Goal: Information Seeking & Learning: Learn about a topic

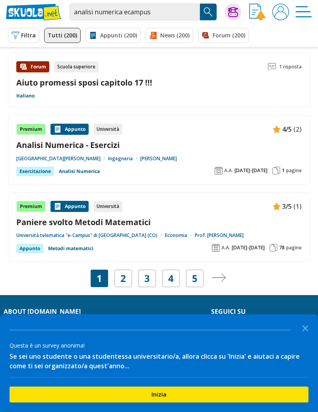
scroll to position [1261, 0]
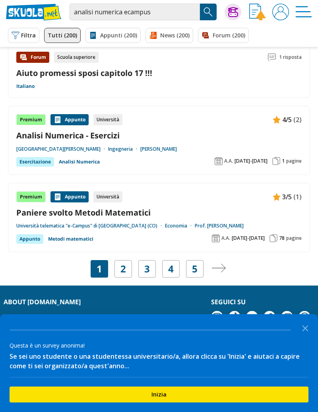
click at [221, 273] on link "Pagina successiva" at bounding box center [219, 268] width 14 height 11
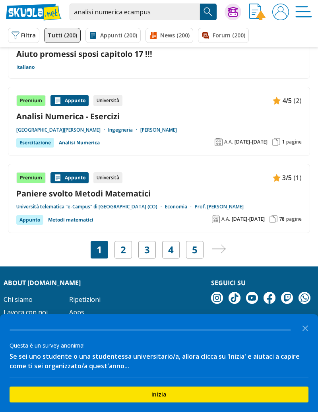
scroll to position [1296, 0]
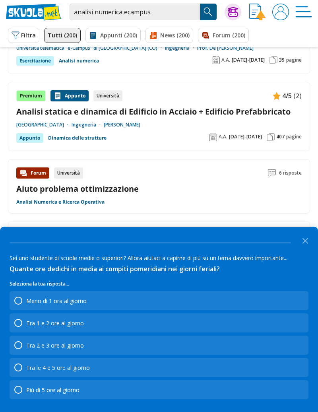
scroll to position [293, 0]
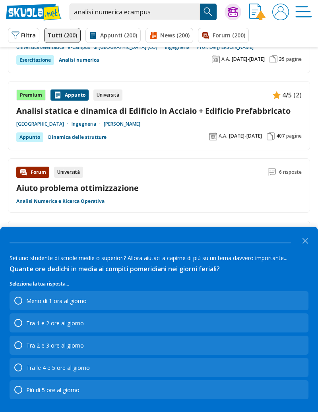
click at [311, 248] on icon "Close the survey" at bounding box center [305, 240] width 16 height 16
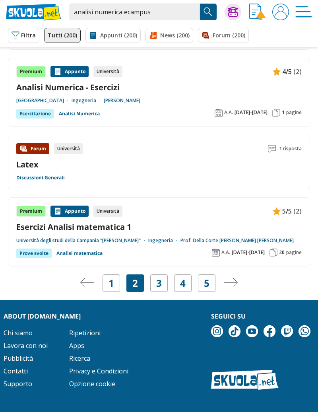
scroll to position [1304, 0]
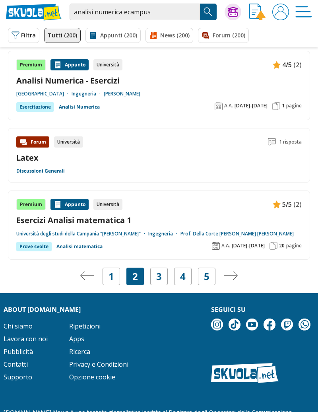
click at [160, 279] on link "3" at bounding box center [159, 276] width 6 height 11
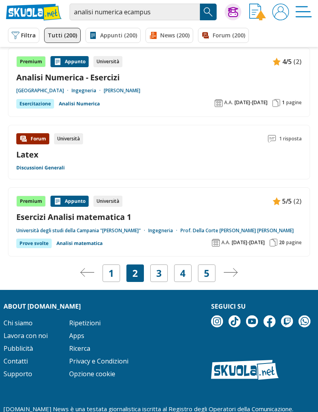
scroll to position [1339, 0]
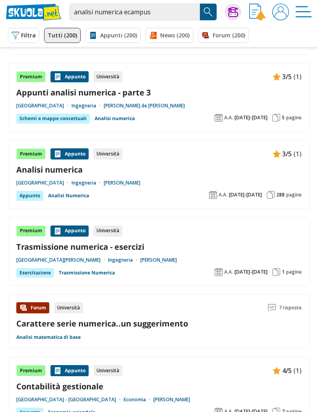
scroll to position [1116, 0]
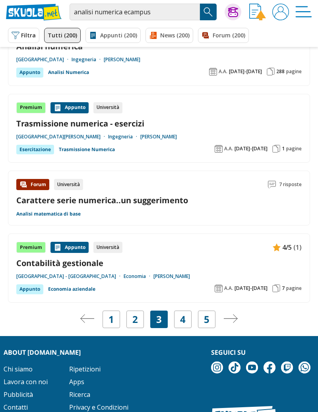
click at [184, 323] on link "4" at bounding box center [183, 319] width 6 height 11
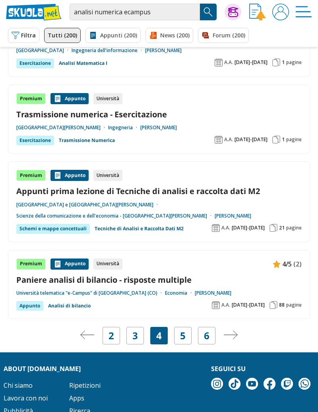
scroll to position [1252, 0]
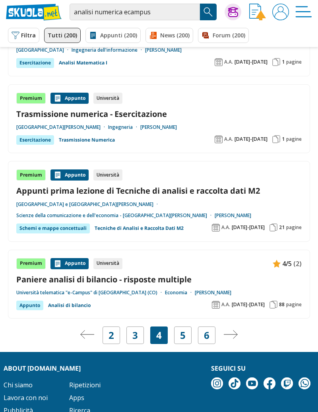
click at [207, 341] on link "6" at bounding box center [207, 335] width 6 height 11
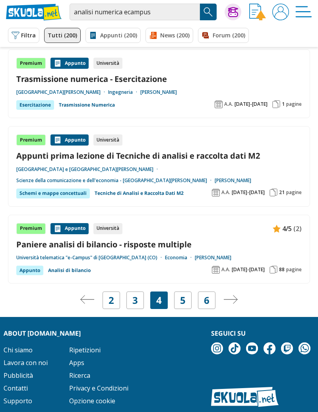
scroll to position [1290, 0]
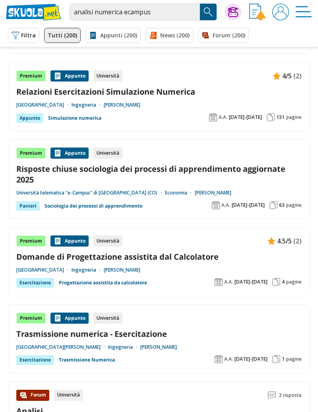
scroll to position [439, 0]
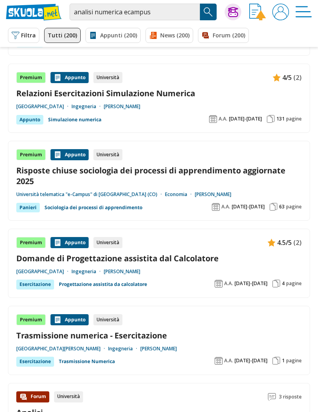
click at [21, 37] on button "Filtra 0" at bounding box center [23, 35] width 31 height 15
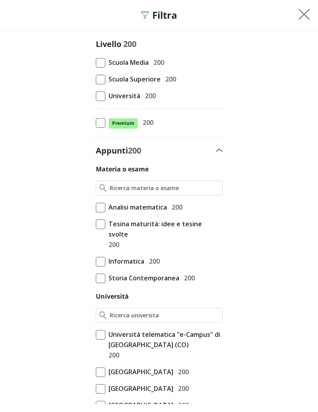
click at [101, 97] on span at bounding box center [101, 96] width 10 height 10
click at [96, 96] on input "Università 200" at bounding box center [96, 96] width 0 height 0
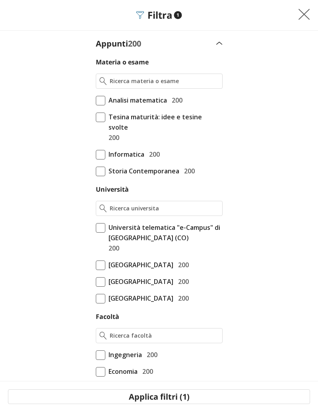
scroll to position [142, 0]
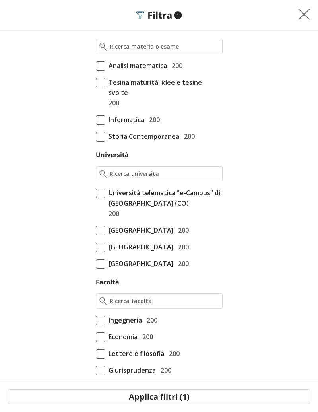
click at [99, 189] on span at bounding box center [101, 194] width 10 height 10
click at [96, 345] on input "Università telematica "e-Campus" di Novedrate (CO) 200" at bounding box center [96, 345] width 0 height 0
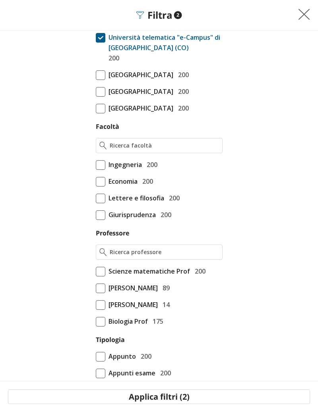
scroll to position [299, 0]
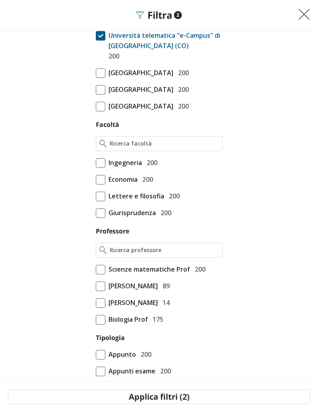
click at [101, 168] on span at bounding box center [101, 163] width 10 height 10
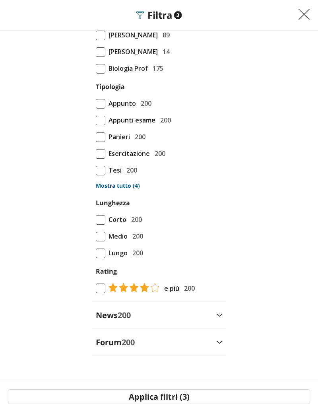
scroll to position [571, 0]
click at [185, 396] on button "Applica filtri (3)" at bounding box center [159, 396] width 302 height 15
click at [184, 398] on button "Applica filtri (3)" at bounding box center [159, 396] width 302 height 15
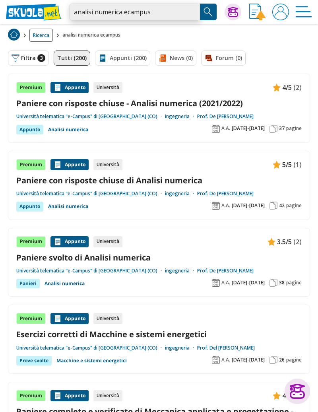
click at [172, 13] on input "analisi numerica ecampus" at bounding box center [135, 12] width 130 height 17
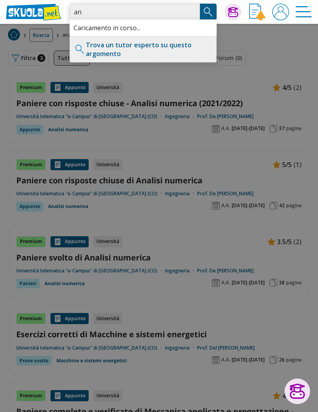
type input "a"
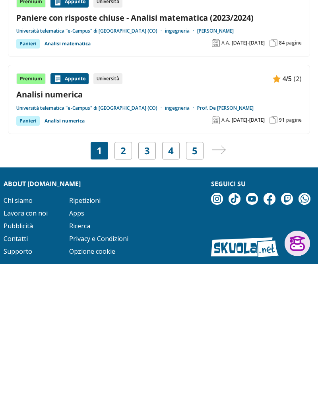
scroll to position [1333, 0]
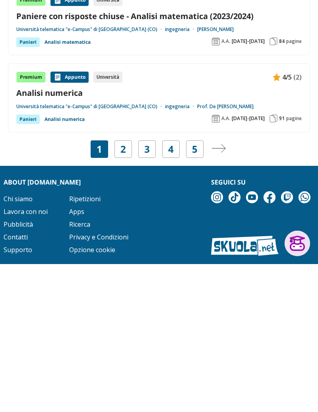
click at [123, 298] on link "2" at bounding box center [123, 297] width 6 height 11
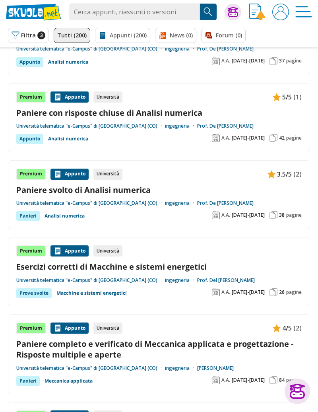
scroll to position [72, 0]
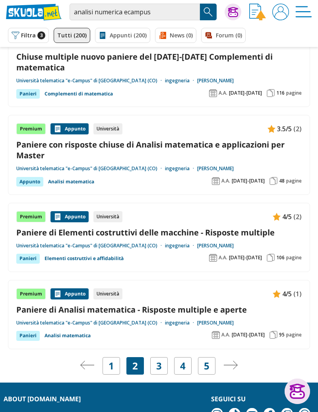
scroll to position [1289, 0]
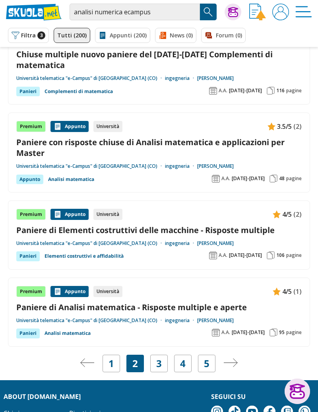
click at [158, 367] on link "3" at bounding box center [159, 363] width 6 height 11
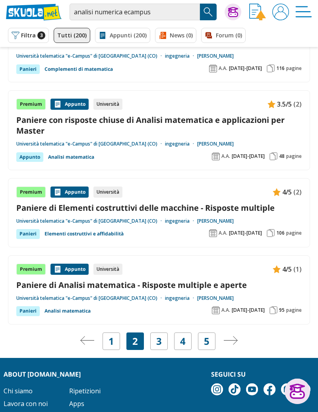
scroll to position [1327, 0]
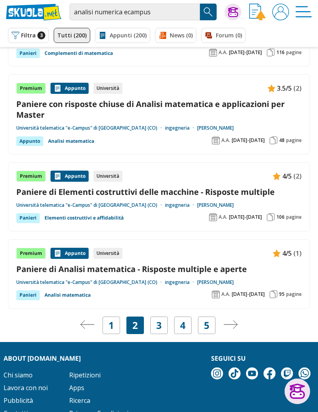
click at [27, 35] on button "Filtra 3" at bounding box center [28, 35] width 41 height 15
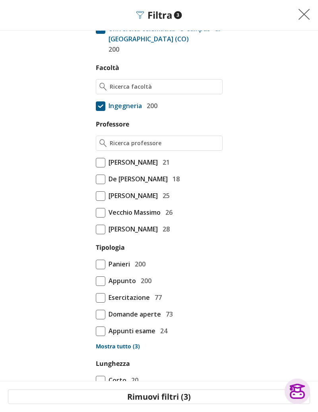
scroll to position [333, 0]
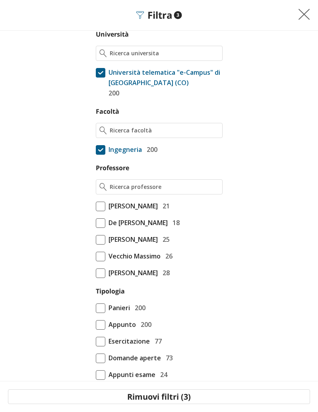
scroll to position [271, 0]
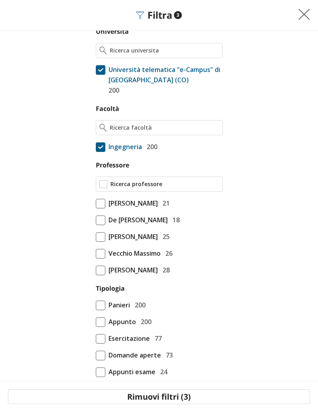
click at [160, 185] on input "Professore" at bounding box center [165, 184] width 109 height 8
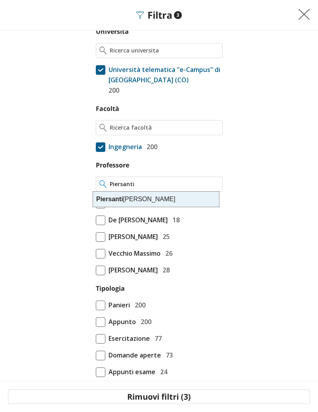
type input "Piersanti"
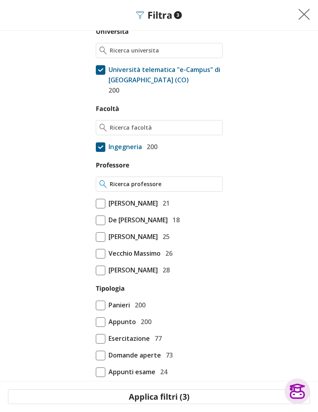
click at [177, 187] on input "Professore" at bounding box center [164, 184] width 109 height 8
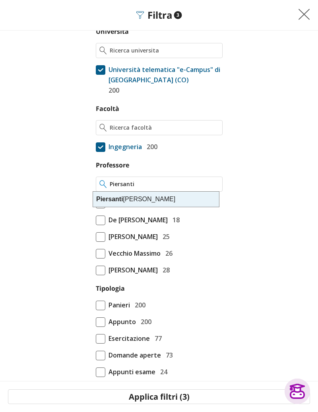
type input "Piersanti Giovanni"
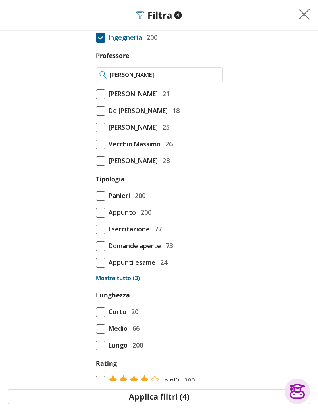
scroll to position [373, 0]
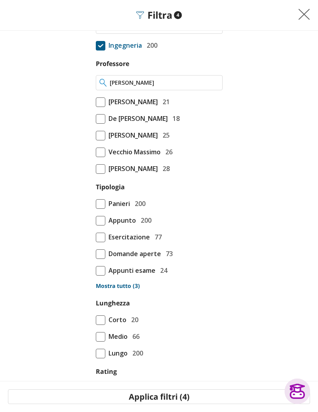
click at [180, 85] on input "Piersanti Giovanni" at bounding box center [164, 83] width 109 height 8
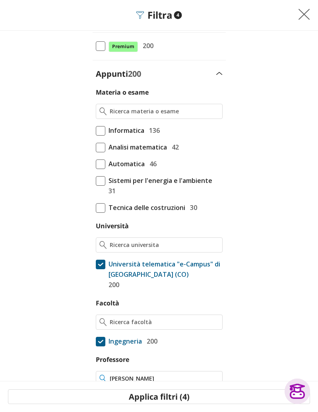
scroll to position [0, 0]
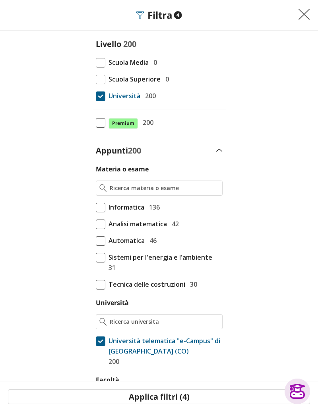
click at [299, 10] on img at bounding box center [304, 14] width 12 height 12
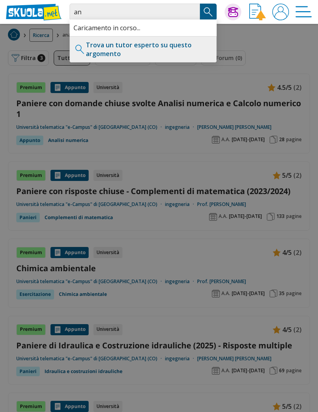
type input "a"
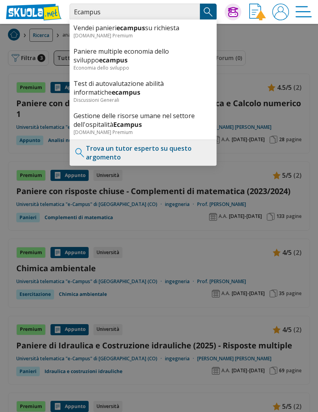
type input "Ecampus"
click at [179, 154] on link "Trova un tutor esperto su questo argomento" at bounding box center [149, 152] width 126 height 17
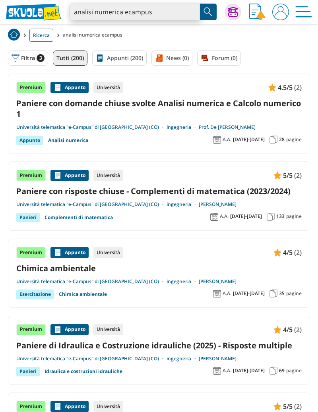
click at [125, 10] on input "analisi numerica ecampus" at bounding box center [135, 12] width 130 height 17
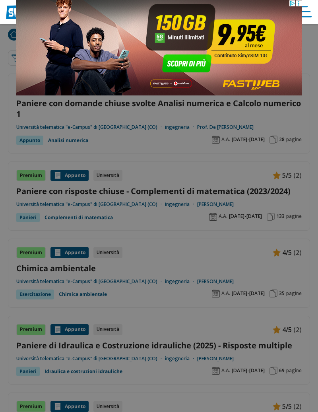
type input "ecampus"
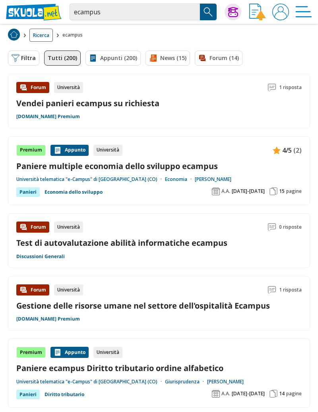
click at [16, 58] on img at bounding box center [16, 58] width 8 height 8
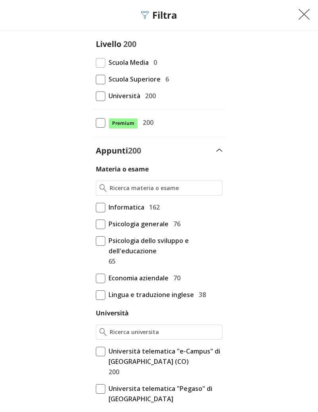
click at [96, 97] on span at bounding box center [101, 96] width 10 height 10
click at [96, 96] on input "Università 200" at bounding box center [96, 96] width 0 height 0
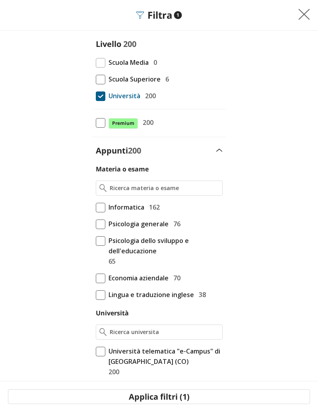
click at [105, 212] on span "Informatica" at bounding box center [124, 207] width 39 height 10
click at [96, 207] on input "Informatica 162" at bounding box center [96, 207] width 0 height 0
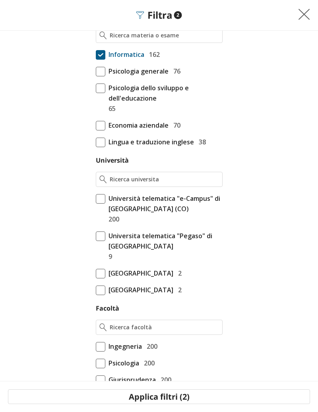
scroll to position [159, 0]
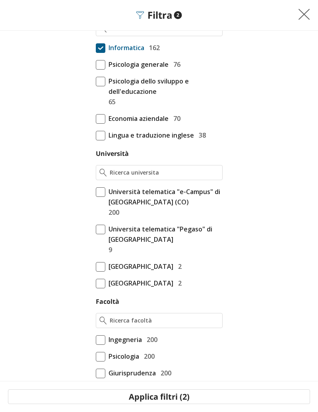
click at [99, 195] on span at bounding box center [101, 192] width 10 height 10
click at [96, 361] on input "Università telematica "e-Campus" di Novedrate (CO) 200" at bounding box center [96, 361] width 0 height 0
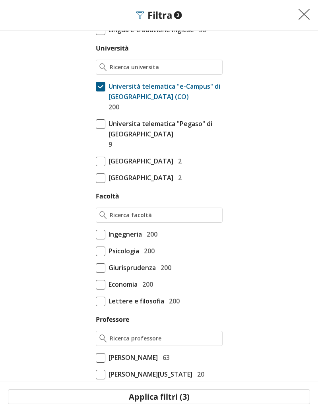
scroll to position [270, 0]
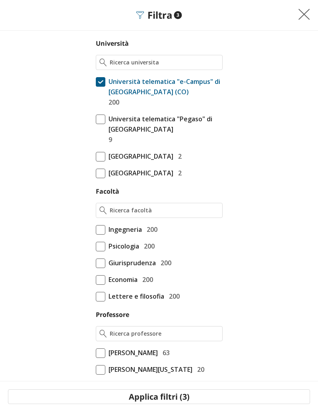
click at [105, 232] on span "Ingegneria" at bounding box center [123, 229] width 37 height 10
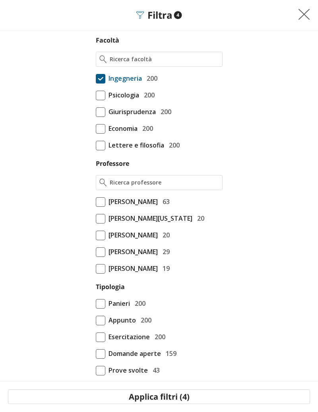
scroll to position [423, 0]
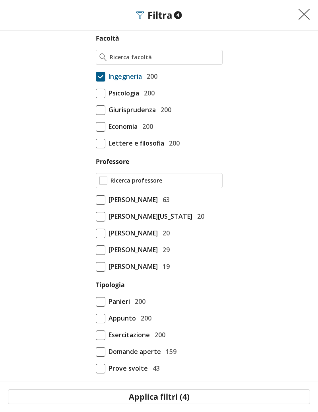
click at [174, 181] on input "Professore" at bounding box center [165, 181] width 109 height 8
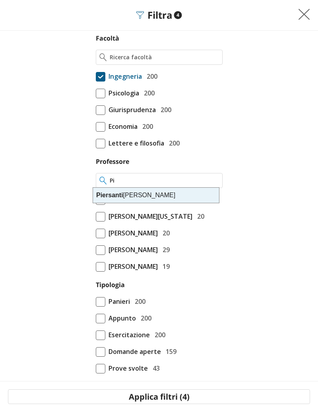
type input "P"
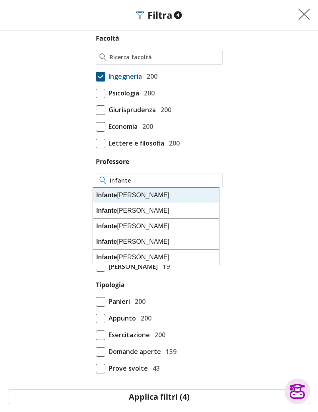
click at [145, 210] on div "Infante Gennaro" at bounding box center [156, 211] width 126 height 16
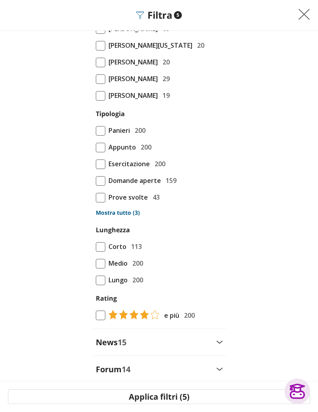
scroll to position [595, 0]
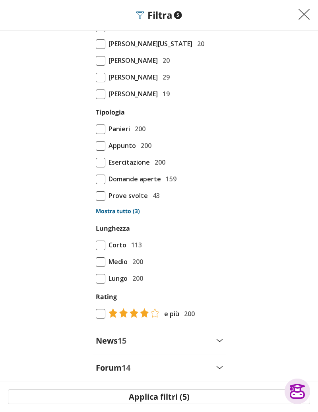
type input "[PERSON_NAME]"
click at [99, 194] on span at bounding box center [101, 196] width 10 height 10
click at [98, 130] on span at bounding box center [101, 129] width 10 height 10
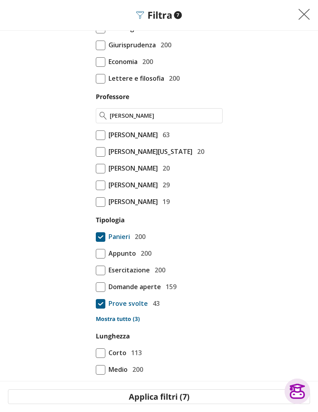
scroll to position [621, 0]
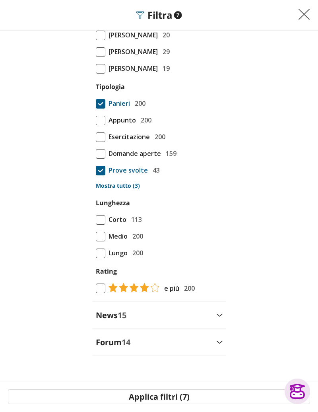
click at [192, 399] on button "Applica filtri (7)" at bounding box center [159, 396] width 302 height 15
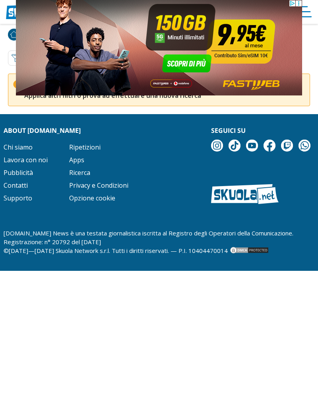
click at [12, 57] on img at bounding box center [16, 58] width 8 height 8
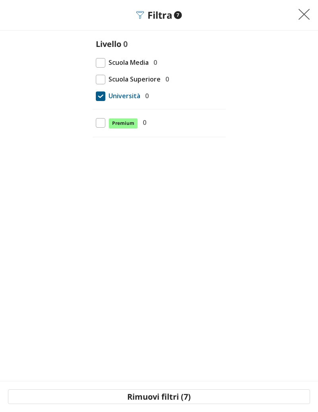
click at [304, 14] on img at bounding box center [304, 14] width 12 height 12
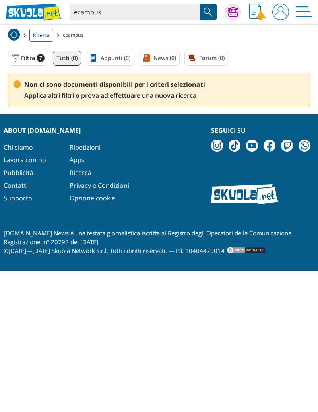
click at [31, 58] on button "Filtra 7" at bounding box center [28, 58] width 40 height 15
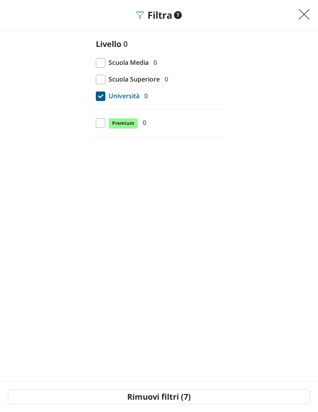
click at [102, 99] on span at bounding box center [101, 96] width 10 height 10
click at [96, 96] on input "Università 0" at bounding box center [96, 96] width 0 height 0
click at [105, 97] on span "Università" at bounding box center [122, 96] width 35 height 10
click at [96, 96] on input "Università 0" at bounding box center [96, 96] width 0 height 0
click at [195, 400] on button "Applica filtri (1)" at bounding box center [159, 396] width 302 height 15
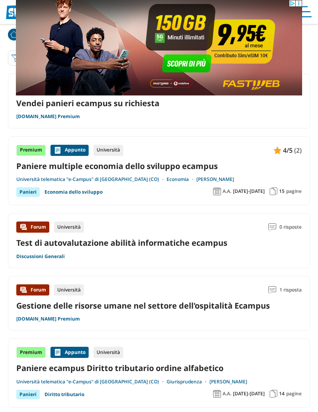
click at [14, 56] on img at bounding box center [16, 58] width 8 height 8
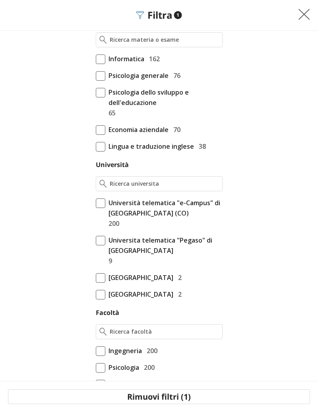
scroll to position [148, 0]
click at [164, 187] on input "Università" at bounding box center [165, 184] width 109 height 8
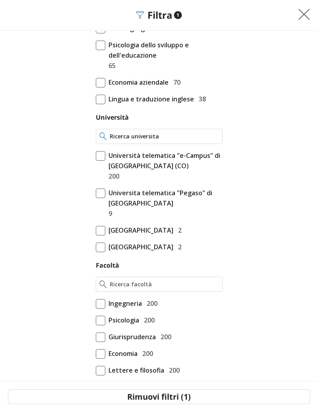
scroll to position [214, 0]
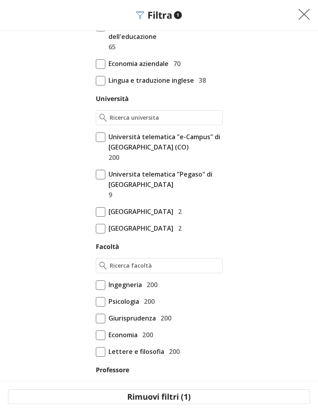
click at [99, 140] on span at bounding box center [101, 137] width 10 height 10
click at [96, 361] on input "Università telematica "e-Campus" di Novedrate (CO) 200" at bounding box center [96, 361] width 0 height 0
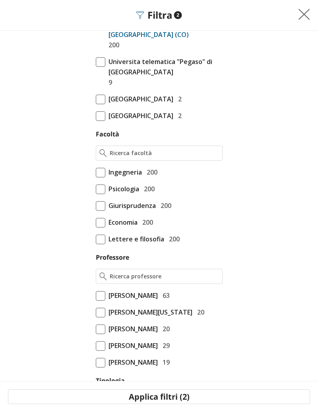
scroll to position [330, 0]
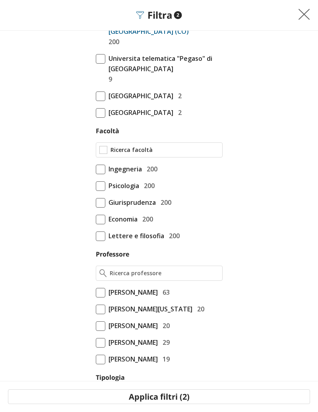
click at [163, 152] on input "Facoltà" at bounding box center [165, 150] width 109 height 8
type input "I"
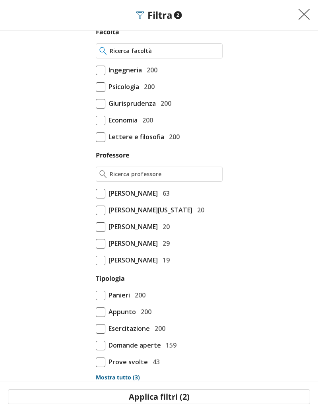
scroll to position [431, 0]
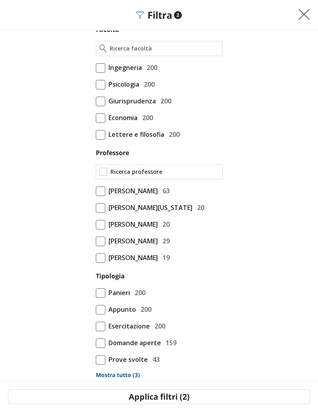
click at [184, 171] on input "Professore" at bounding box center [165, 172] width 109 height 8
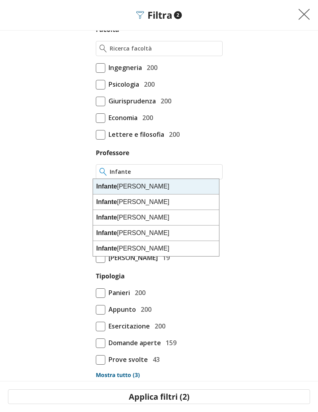
click at [136, 207] on div "Infante Gennaro" at bounding box center [156, 202] width 126 height 16
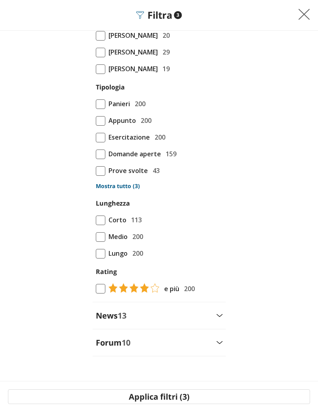
scroll to position [621, 0]
type input "[PERSON_NAME]"
click at [176, 396] on button "Applica filtri (3)" at bounding box center [159, 396] width 302 height 15
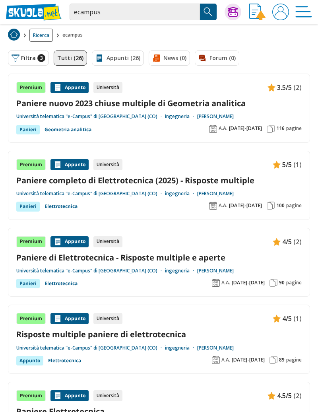
click at [193, 183] on link "Paniere completo di Elettrotecnica (2025) - Risposte multiple" at bounding box center [159, 180] width 286 height 11
click at [286, 16] on img at bounding box center [280, 12] width 17 height 17
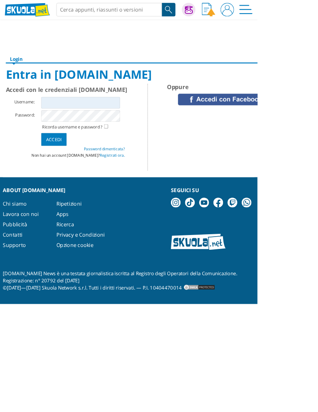
click at [106, 125] on input "Username:" at bounding box center [99, 127] width 97 height 14
type input "g"
type input "Gippe87"
click at [62, 170] on input "Accedi" at bounding box center [66, 172] width 31 height 16
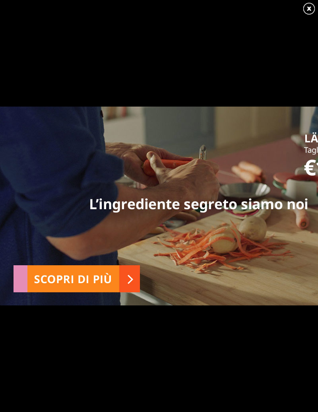
click at [312, 11] on link at bounding box center [309, 9] width 14 height 14
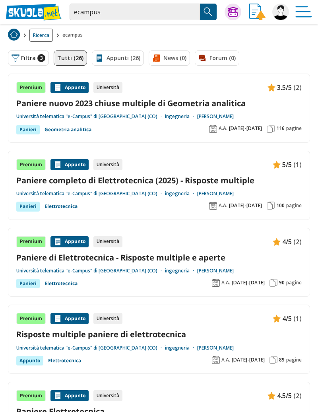
click at [218, 181] on link "Paniere completo di Elettrotecnica (2025) - Risposte multiple" at bounding box center [159, 180] width 286 height 11
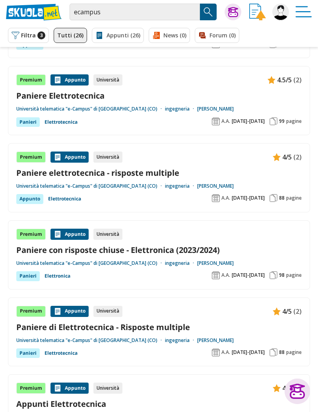
scroll to position [314, 0]
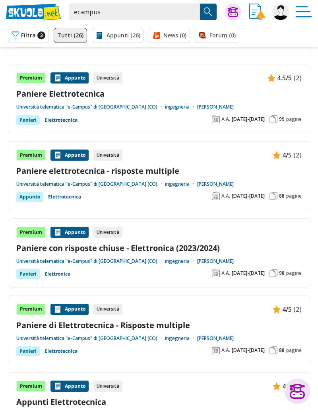
click at [198, 252] on link "Paniere con risposte chiuse - Elettronica (2023/2024)" at bounding box center [159, 248] width 286 height 11
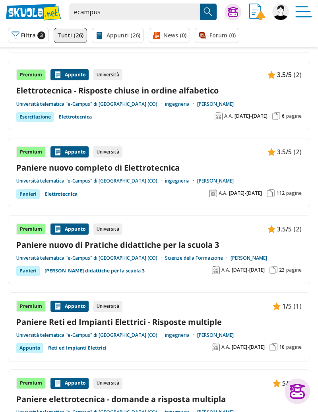
scroll to position [1011, 0]
click at [284, 120] on div "Premium Appunto Università 3.5/5 (2) Elettrotecnica - Risposte chiuse in ordine…" at bounding box center [159, 95] width 286 height 52
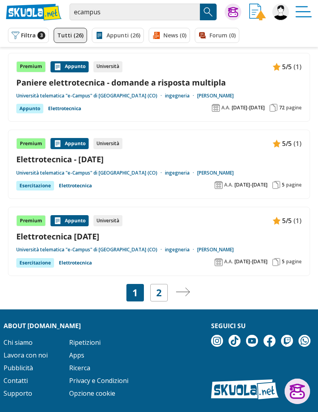
scroll to position [1328, 0]
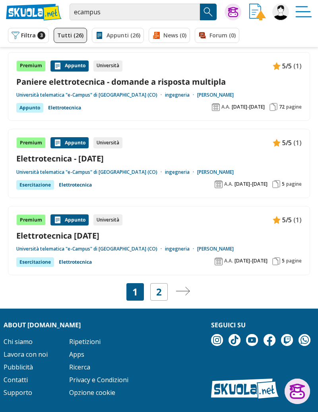
click at [160, 294] on link "2" at bounding box center [159, 291] width 6 height 11
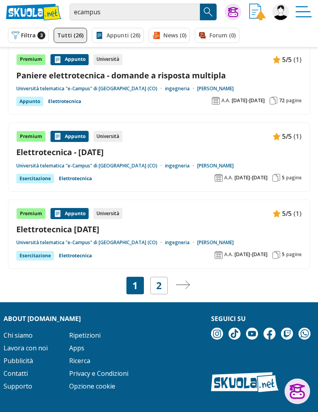
scroll to position [1366, 0]
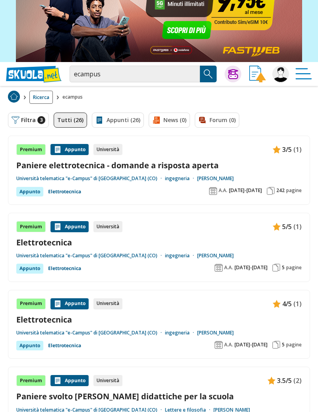
scroll to position [36, 0]
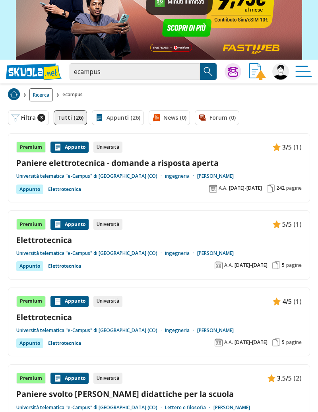
click at [198, 165] on link "Paniere elettrotecnica - domande a risposta aperta" at bounding box center [159, 162] width 286 height 11
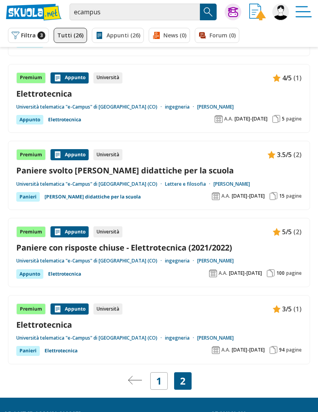
scroll to position [257, 0]
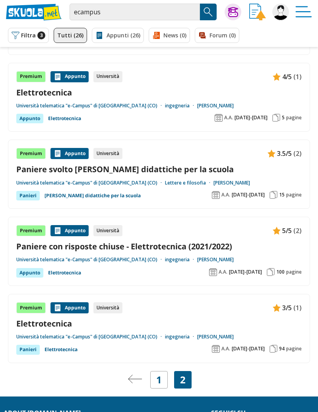
click at [215, 249] on link "Paniere con risposte chiuse - Elettrotecnica (2021/2022)" at bounding box center [159, 246] width 286 height 11
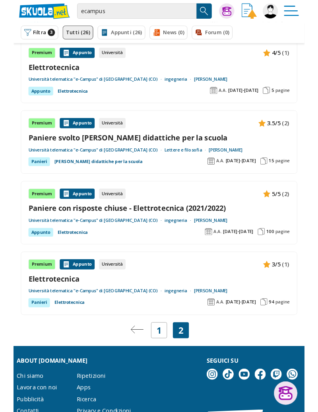
scroll to position [295, 0]
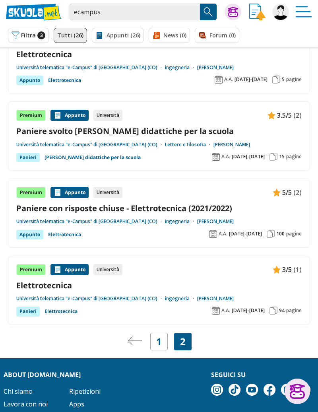
click at [158, 344] on link "1" at bounding box center [159, 341] width 6 height 11
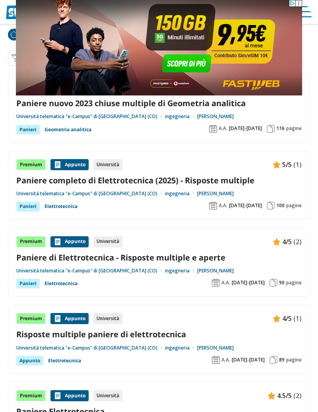
click at [227, 106] on link "Paniere nuovo 2023 chiuse multiple di Geometria analitica" at bounding box center [159, 103] width 286 height 11
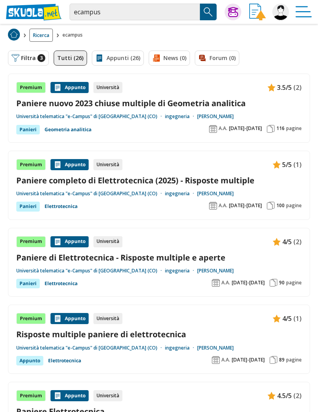
click at [225, 183] on link "Paniere completo di Elettrotecnica (2025) - Risposte multiple" at bounding box center [159, 180] width 286 height 11
click at [195, 259] on link "Paniere di Elettrotecnica - Risposte multiple e aperte" at bounding box center [159, 257] width 286 height 11
click at [119, 61] on link "Appunti (26)" at bounding box center [118, 58] width 52 height 15
click at [76, 59] on link "Tutti (26)" at bounding box center [70, 58] width 33 height 15
click at [70, 54] on link "Tutti (26)" at bounding box center [70, 58] width 33 height 15
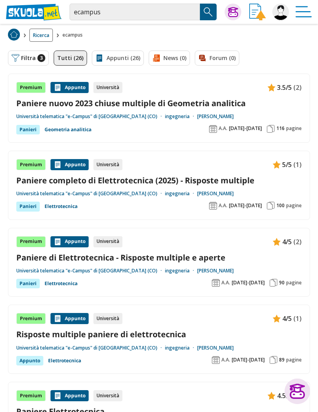
click at [111, 55] on link "Appunti (26)" at bounding box center [118, 58] width 52 height 15
click at [162, 52] on div "Tutti (26) Appunti (26) News (0) Forum (0)" at bounding box center [147, 58] width 186 height 15
click at [119, 58] on link "Appunti (26)" at bounding box center [118, 58] width 52 height 15
click at [32, 62] on button "Filtra 3" at bounding box center [28, 58] width 41 height 15
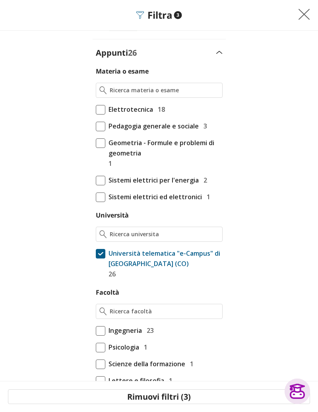
scroll to position [109, 0]
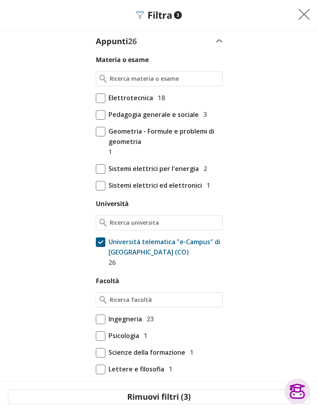
click at [99, 101] on span at bounding box center [101, 98] width 10 height 10
click at [96, 207] on input "Elettrotecnica 18" at bounding box center [96, 207] width 0 height 0
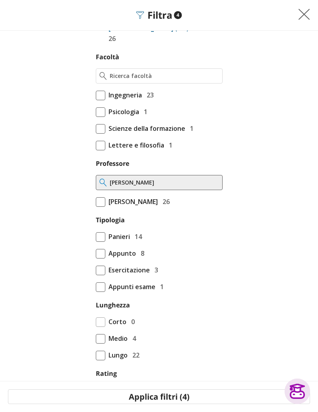
scroll to position [381, 0]
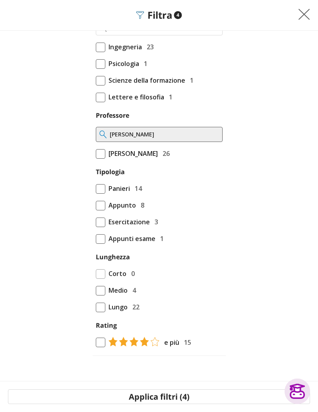
click at [214, 401] on button "Applica filtri (4)" at bounding box center [159, 396] width 302 height 15
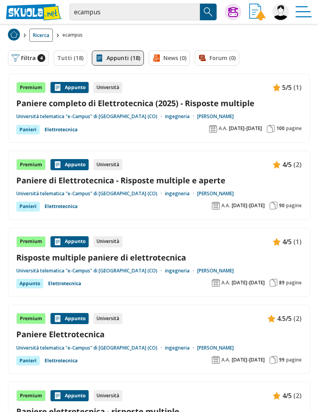
click at [279, 130] on span "100" at bounding box center [280, 128] width 8 height 6
click at [252, 181] on link "Paniere di Elettrotecnica - Risposte multiple e aperte" at bounding box center [159, 180] width 286 height 11
click at [238, 260] on link "Risposte multiple paniere di elettrotecnica" at bounding box center [159, 257] width 286 height 11
click at [284, 17] on img at bounding box center [280, 12] width 17 height 17
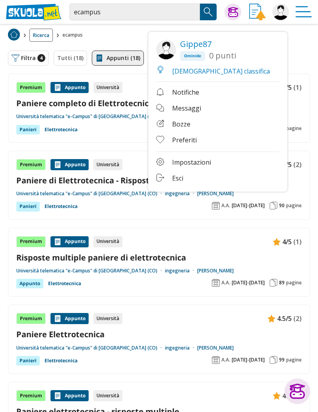
click at [305, 16] on img "Menù" at bounding box center [303, 12] width 17 height 17
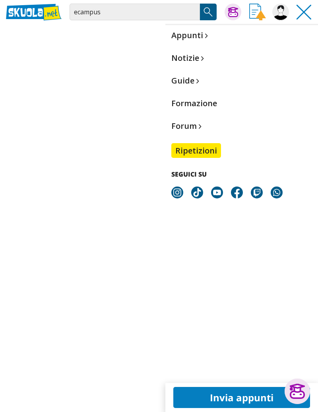
click at [309, 18] on img "Menù" at bounding box center [303, 12] width 17 height 17
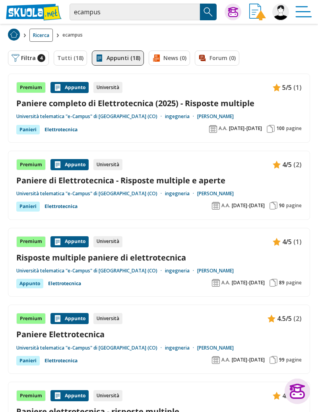
click at [233, 17] on button at bounding box center [233, 12] width 17 height 17
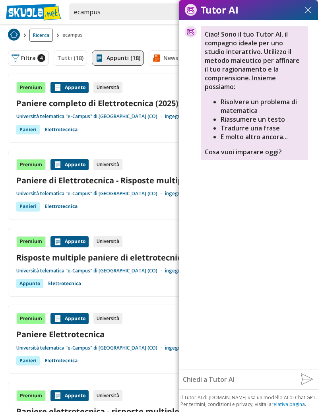
click at [309, 10] on img at bounding box center [308, 9] width 7 height 7
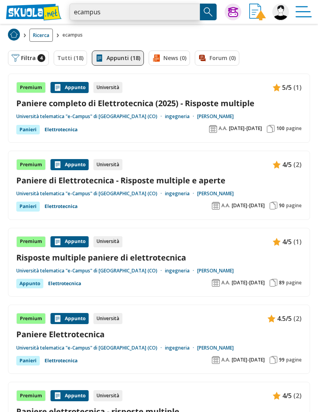
click at [126, 14] on input "ecampus" at bounding box center [135, 12] width 130 height 17
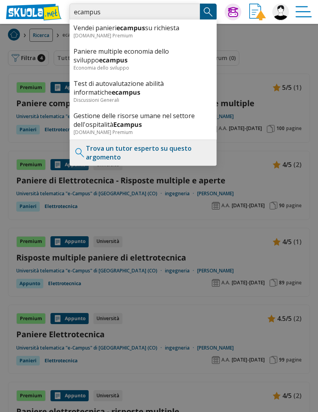
click at [191, 13] on input "ecampus" at bounding box center [135, 12] width 130 height 17
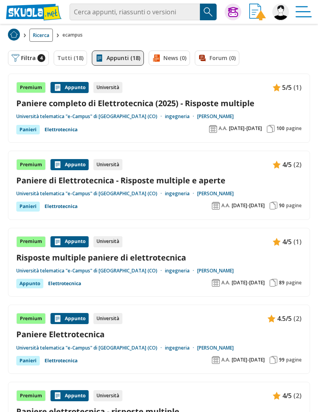
click at [32, 61] on button "Filtra 4" at bounding box center [28, 58] width 41 height 15
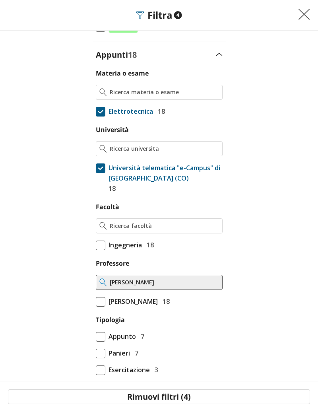
scroll to position [97, 0]
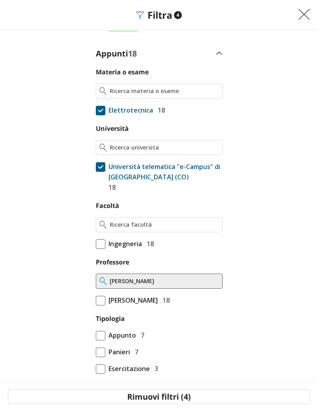
click at [96, 111] on span at bounding box center [101, 111] width 10 height 10
click at [96, 207] on input "Elettrotecnica 18" at bounding box center [96, 207] width 0 height 0
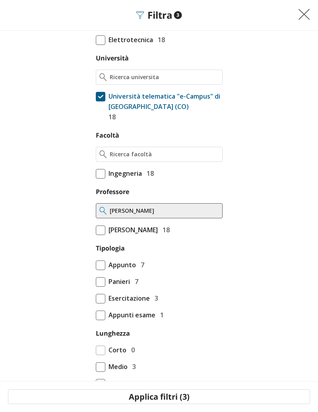
scroll to position [167, 0]
click at [96, 174] on span at bounding box center [101, 174] width 10 height 10
click at [96, 341] on input "Ingegneria 18" at bounding box center [96, 341] width 0 height 0
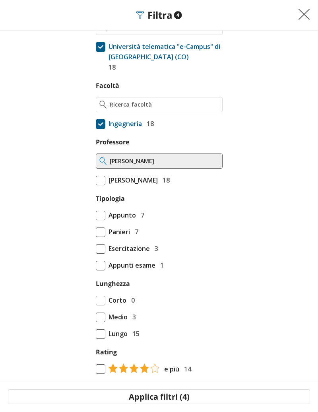
scroll to position [220, 0]
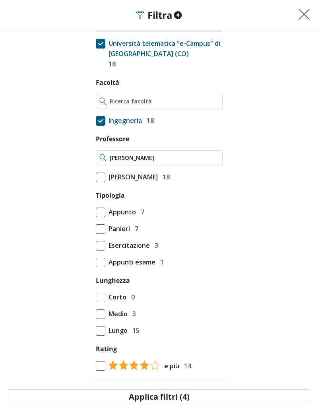
click at [178, 159] on input "Infante Gennaro" at bounding box center [164, 158] width 109 height 8
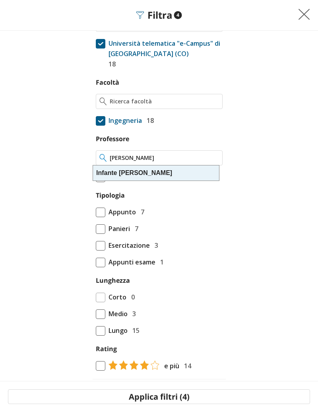
click at [211, 157] on input "Infante Gennaro" at bounding box center [164, 158] width 109 height 8
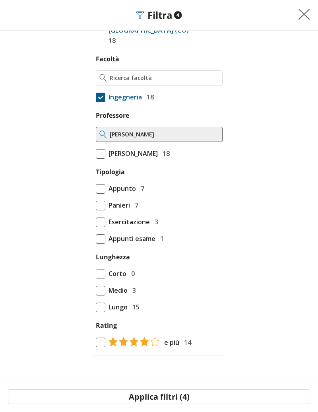
click at [99, 209] on span at bounding box center [101, 206] width 10 height 10
click at [299, 14] on img at bounding box center [304, 14] width 12 height 12
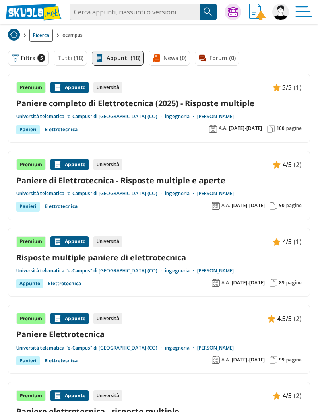
click at [27, 57] on button "Filtra 5" at bounding box center [28, 58] width 41 height 15
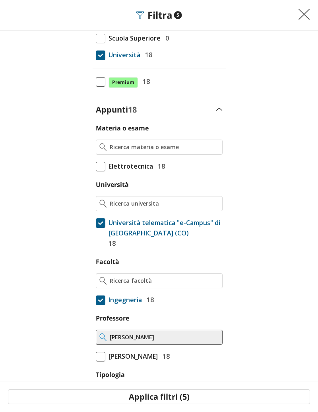
scroll to position [51, 0]
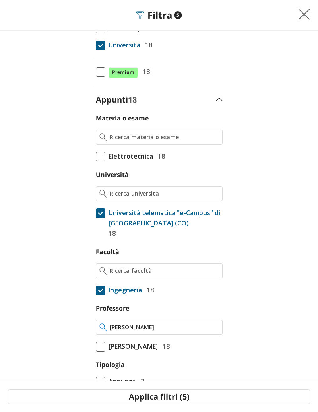
click at [182, 328] on input "Infante Gennaro" at bounding box center [164, 327] width 109 height 8
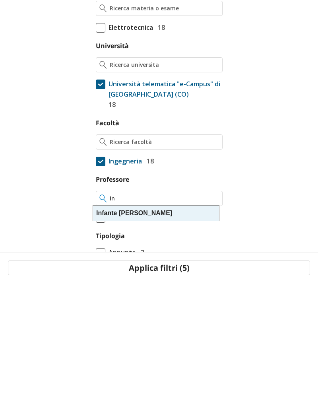
type input "I"
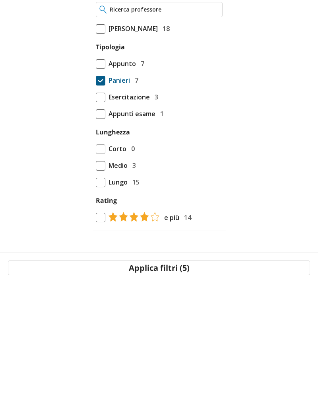
scroll to position [244, 0]
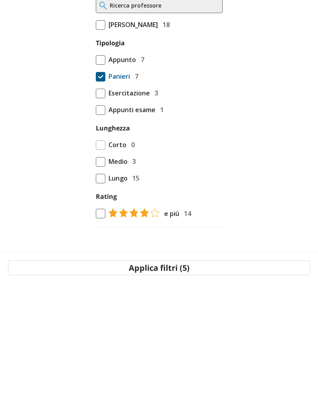
click at [175, 398] on button "Applica filtri (5)" at bounding box center [159, 396] width 302 height 15
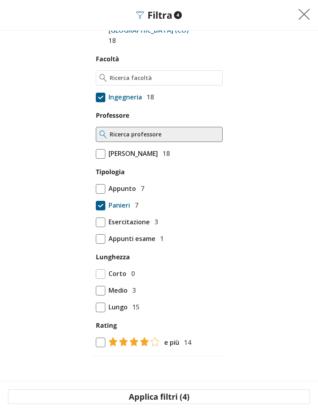
click at [185, 398] on button "Applica filtri (4)" at bounding box center [159, 396] width 302 height 15
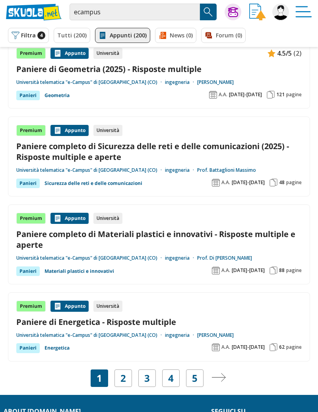
scroll to position [1295, 0]
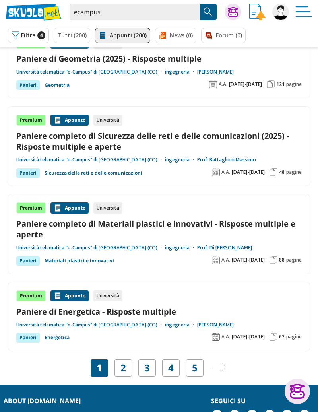
click at [124, 370] on link "2" at bounding box center [123, 367] width 6 height 11
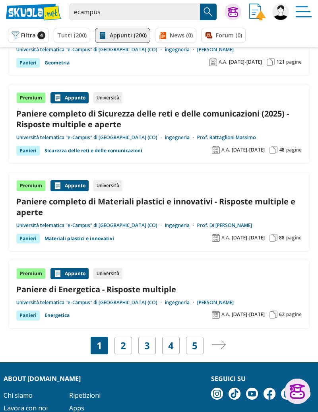
scroll to position [1333, 0]
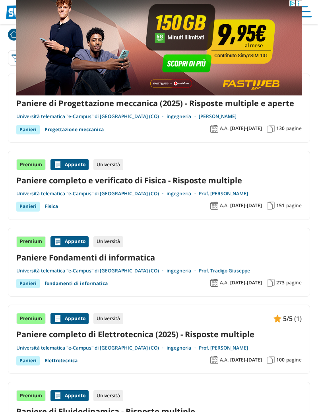
click at [205, 192] on link "Prof. Leone Elisa" at bounding box center [223, 193] width 49 height 6
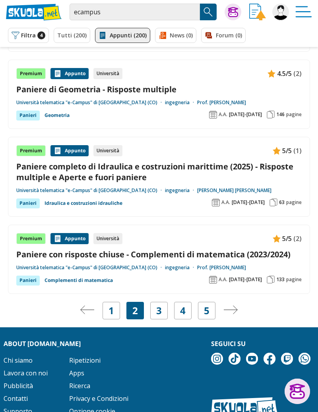
scroll to position [1343, 0]
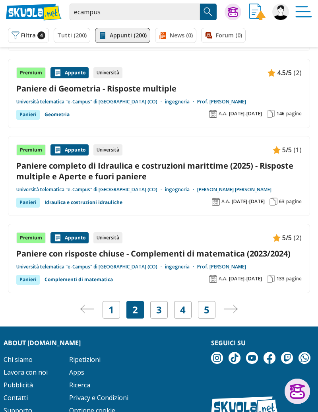
click at [208, 311] on link "5" at bounding box center [207, 309] width 6 height 11
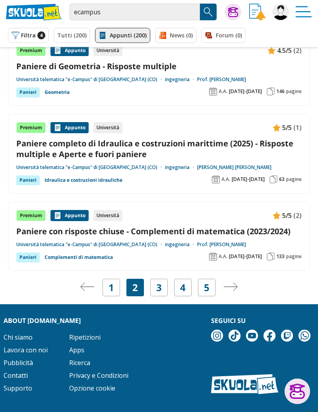
scroll to position [1381, 0]
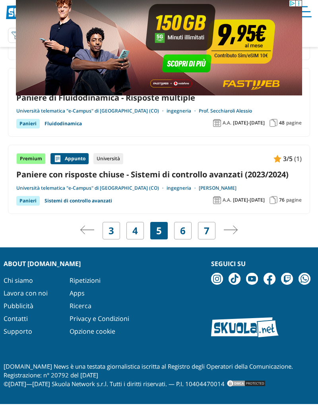
click at [84, 234] on link "Pagina precedente" at bounding box center [87, 230] width 14 height 11
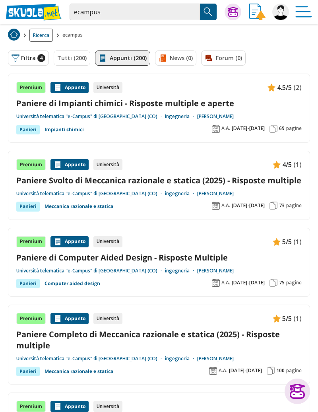
click at [29, 62] on button "Filtra 4" at bounding box center [28, 58] width 41 height 15
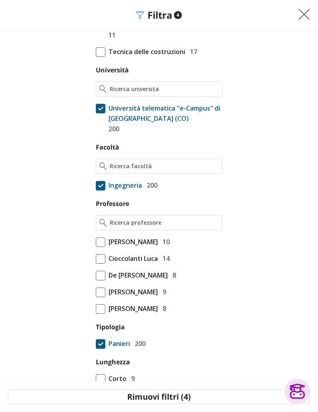
scroll to position [259, 0]
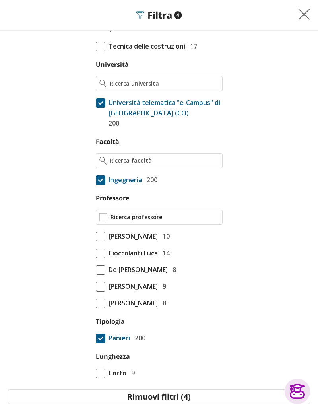
click at [192, 216] on input "Professore" at bounding box center [165, 217] width 109 height 8
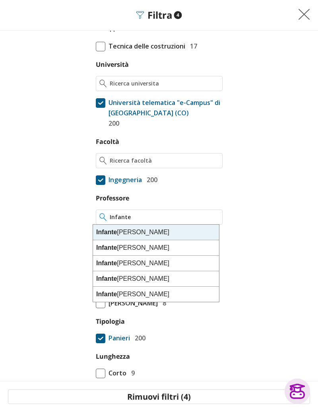
click at [164, 250] on div "Infante Gennaro" at bounding box center [156, 248] width 126 height 16
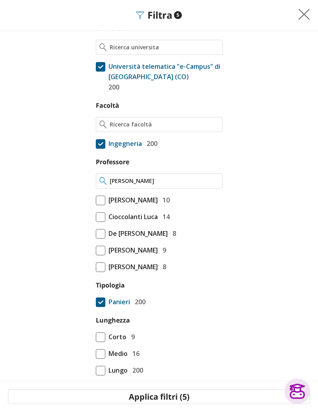
scroll to position [358, 0]
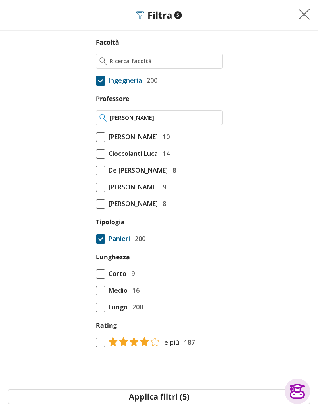
type input "[PERSON_NAME]"
click at [96, 308] on span at bounding box center [101, 308] width 10 height 10
click at [99, 293] on span at bounding box center [101, 291] width 10 height 10
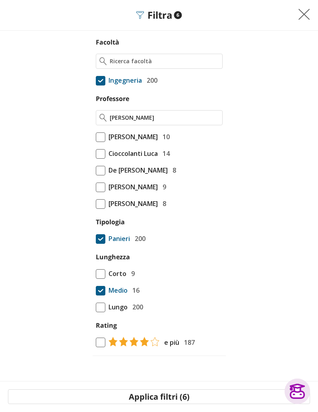
click at [101, 274] on span at bounding box center [101, 274] width 10 height 10
click at [101, 311] on span at bounding box center [101, 308] width 10 height 10
click at [102, 241] on span at bounding box center [101, 239] width 10 height 10
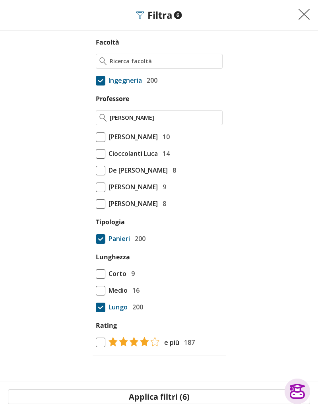
click at [183, 398] on button "Applica filtri (5)" at bounding box center [159, 396] width 302 height 15
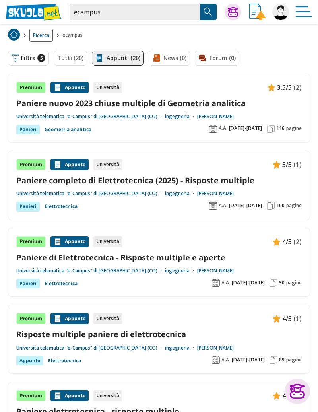
click at [31, 62] on button "Filtra 5" at bounding box center [28, 58] width 41 height 15
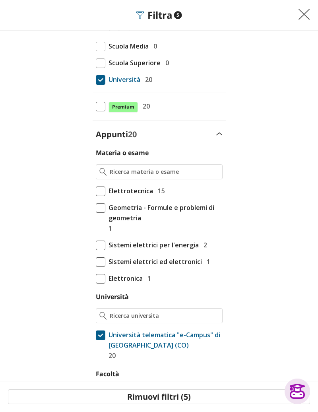
scroll to position [17, 0]
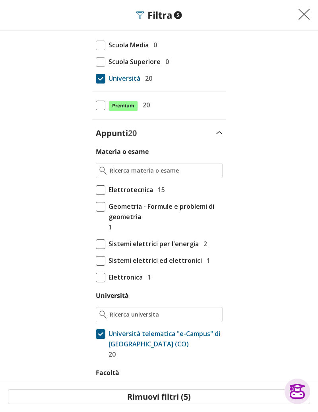
click at [97, 191] on span at bounding box center [101, 190] width 10 height 10
click at [96, 207] on input "Elettrotecnica 15" at bounding box center [96, 207] width 0 height 0
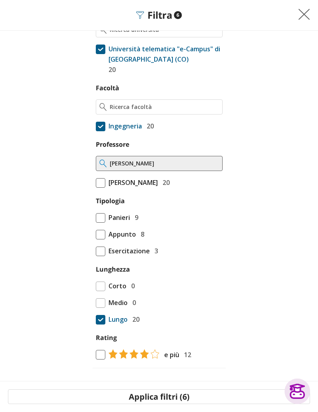
scroll to position [315, 0]
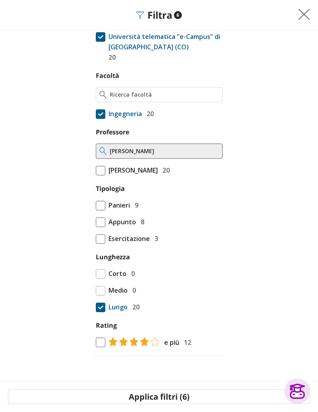
click at [169, 402] on button "Applica filtri (6)" at bounding box center [159, 396] width 302 height 15
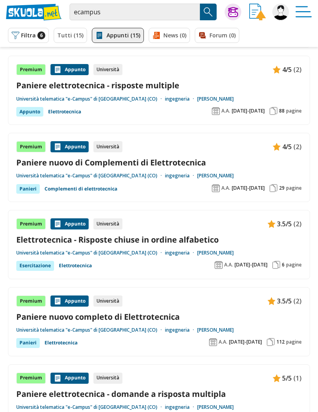
scroll to position [245, 0]
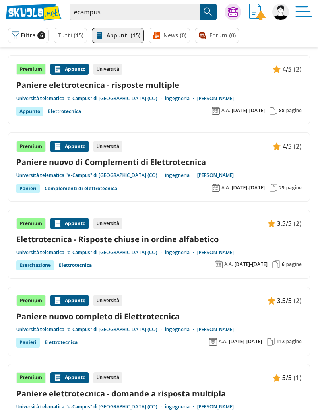
click at [194, 239] on link "Elettrotecnica - Risposte chiuse in ordine alfabetico" at bounding box center [159, 239] width 286 height 11
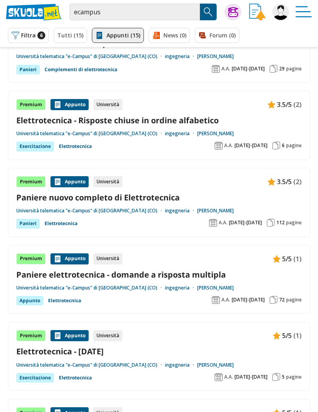
scroll to position [365, 0]
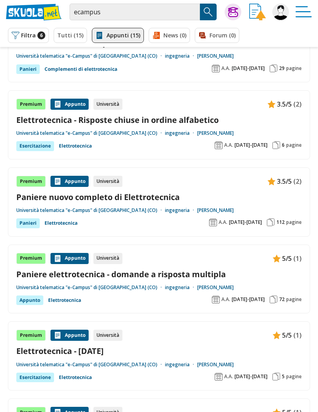
click at [210, 276] on link "Paniere elettrotecnica - domande a risposta multipla" at bounding box center [159, 274] width 286 height 11
